Goal: Task Accomplishment & Management: Manage account settings

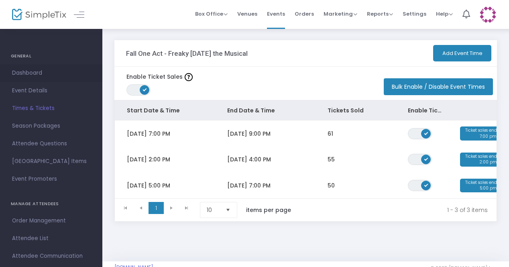
click at [30, 71] on span "Dashboard" at bounding box center [51, 73] width 78 height 10
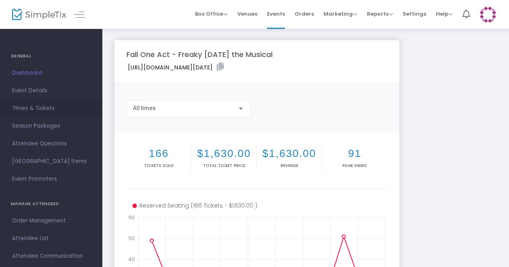
click at [43, 108] on span "Times & Tickets" at bounding box center [51, 108] width 78 height 10
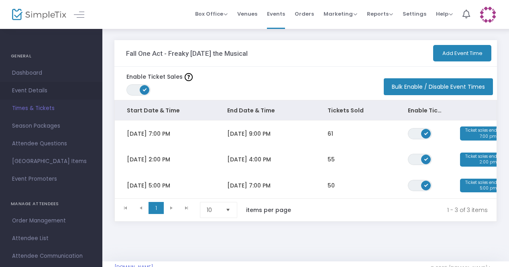
click at [35, 88] on span "Event Details" at bounding box center [51, 90] width 78 height 10
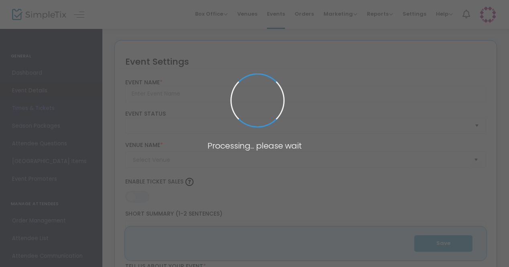
type input "Fall One Act - Freaky [DATE] the Musical"
type textarea "On [DATE] & [DATE], Landmark Arts presents its Fall One Act - Freaky [DATE] the…"
type input "Buy Tickets"
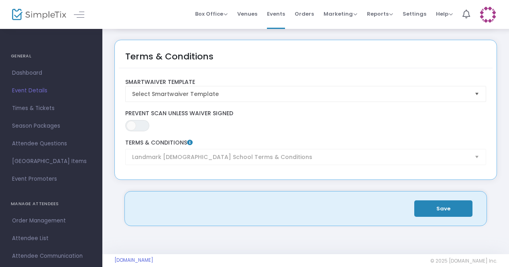
scroll to position [1229, 0]
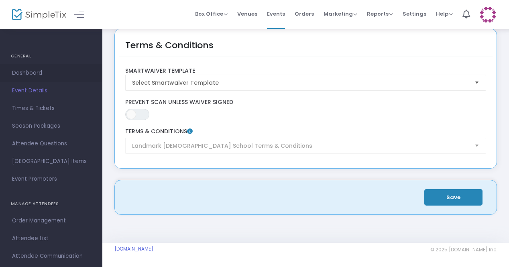
click at [39, 71] on span "Dashboard" at bounding box center [51, 73] width 78 height 10
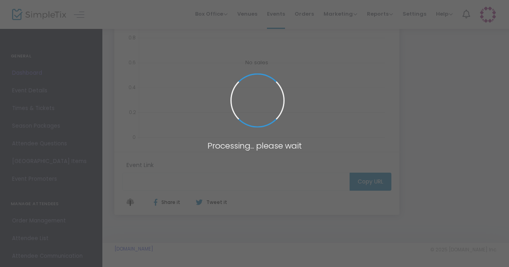
type input "[URL][DOMAIN_NAME][DATE]"
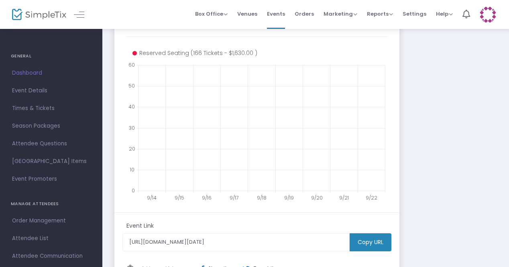
scroll to position [153, 0]
